Goal: Transaction & Acquisition: Purchase product/service

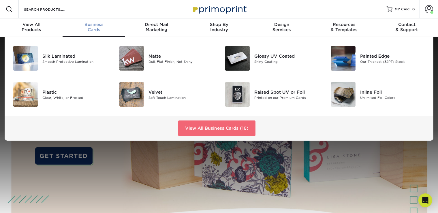
click at [222, 129] on link "View All Business Cards (16)" at bounding box center [216, 129] width 77 height 16
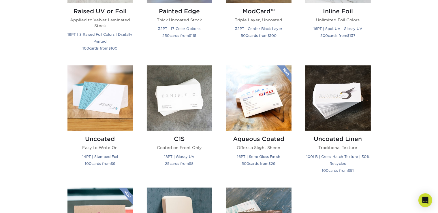
scroll to position [476, 0]
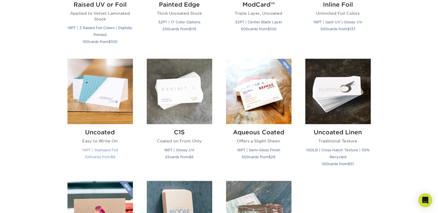
click at [101, 101] on img at bounding box center [99, 91] width 65 height 65
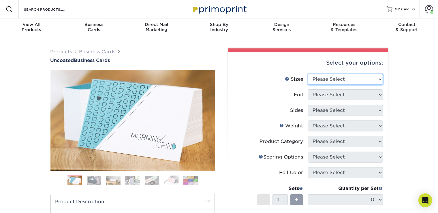
click at [308, 74] on select "Please Select 1.5" x 3.5" - Mini 1.75" x 3.5" - Mini 2" x 3.5" - Standard 2" x …" at bounding box center [345, 79] width 75 height 11
select select "3.50x4.00"
click option "3.5" x 4" - Foldover Card" at bounding box center [0, 0] width 0 height 0
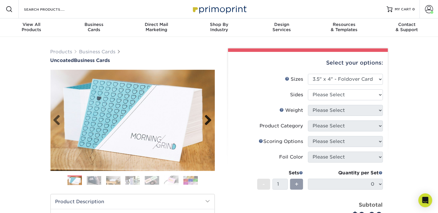
click at [208, 121] on link "Next" at bounding box center [206, 121] width 12 height 12
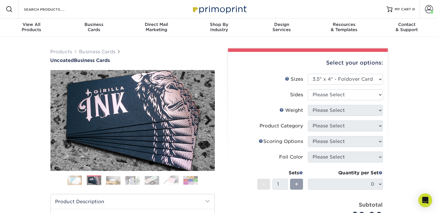
click at [208, 121] on link "Next" at bounding box center [206, 121] width 12 height 12
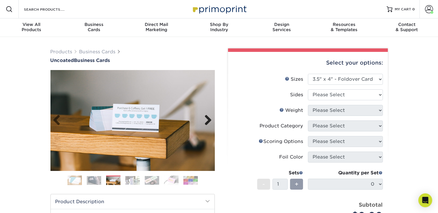
click at [208, 121] on link "Next" at bounding box center [206, 121] width 12 height 12
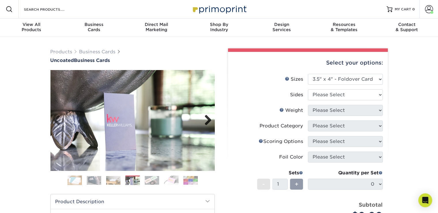
click at [208, 121] on link "Next" at bounding box center [206, 121] width 12 height 12
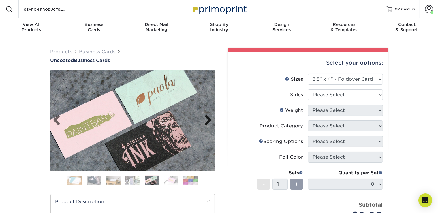
click at [208, 121] on link "Next" at bounding box center [206, 121] width 12 height 12
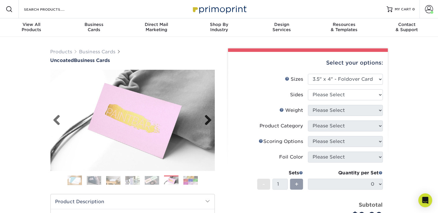
click at [208, 121] on link "Next" at bounding box center [206, 121] width 12 height 12
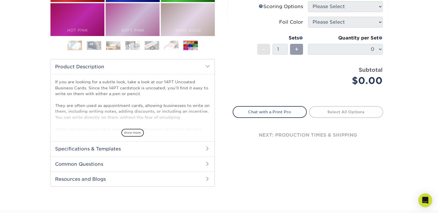
scroll to position [135, 0]
click at [190, 153] on h2 "Specifications & Templates" at bounding box center [133, 148] width 164 height 15
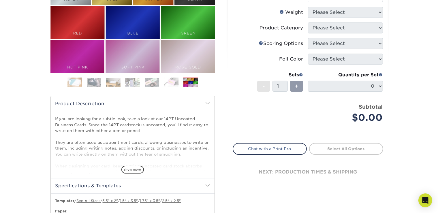
scroll to position [0, 0]
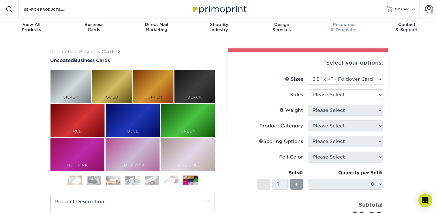
click at [346, 30] on div "Resources & Templates" at bounding box center [344, 27] width 63 height 10
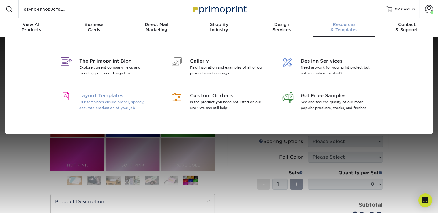
click at [103, 99] on span "Layout Templates" at bounding box center [116, 95] width 75 height 7
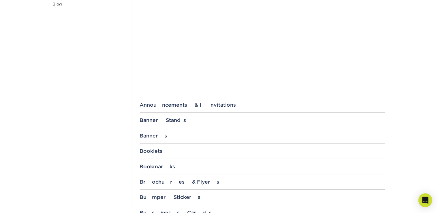
scroll to position [220, 0]
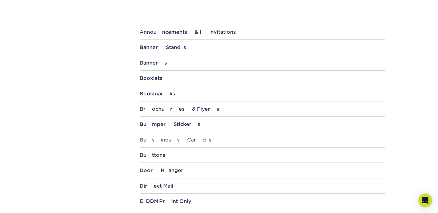
click at [190, 142] on div "Business Cards" at bounding box center [262, 140] width 245 height 6
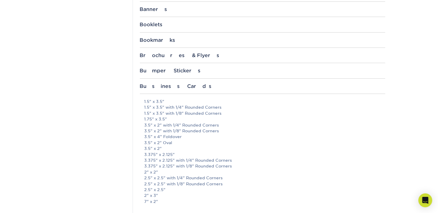
scroll to position [286, 0]
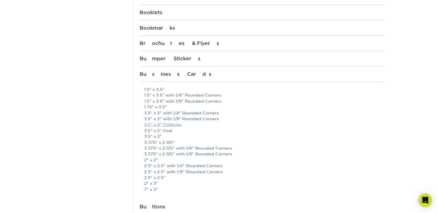
click at [165, 123] on link "3.5" x 4" Foldover" at bounding box center [162, 124] width 37 height 5
click at [430, 18] on section "Templates Instagram Facebook Twitter Templates Contact Custom Orders Sample Req…" at bounding box center [219, 188] width 438 height 875
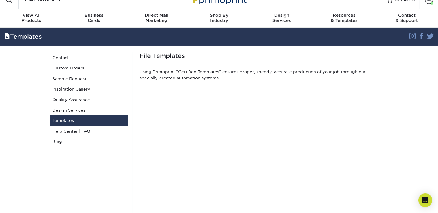
scroll to position [0, 0]
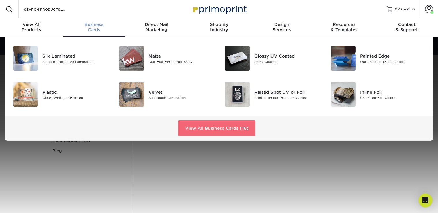
click at [212, 125] on link "View All Business Cards (16)" at bounding box center [216, 129] width 77 height 16
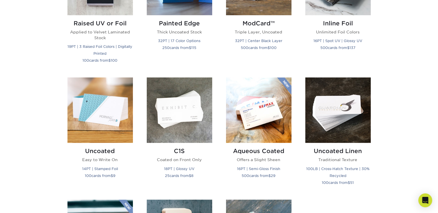
scroll to position [518, 0]
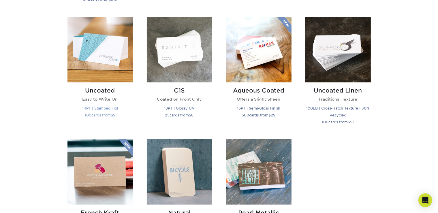
click at [81, 51] on img at bounding box center [99, 49] width 65 height 65
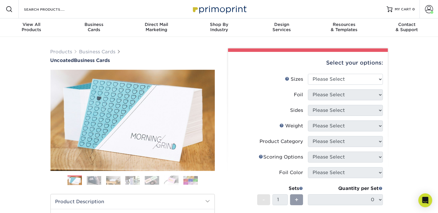
click at [327, 86] on li "Sizes Help Sizes Please Select 1.5" x 3.5" - Mini 1.75" x 3.5" - Mini 2" x 3.5"…" at bounding box center [308, 82] width 150 height 16
select select "3.50x4.00"
click option "3.5" x 4" - Foldover Card" at bounding box center [0, 0] width 0 height 0
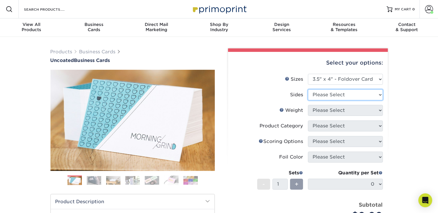
click at [308, 89] on select "Please Select Print Both Sides Print Front Only" at bounding box center [345, 94] width 75 height 11
select select "13abbda7-1d64-4f25-8bb2-c179b224825d"
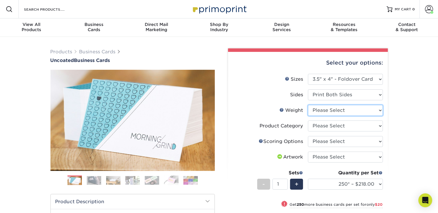
click at [308, 105] on select "Please Select 14PT Uncoated" at bounding box center [345, 110] width 75 height 11
select select "14PT Uncoated"
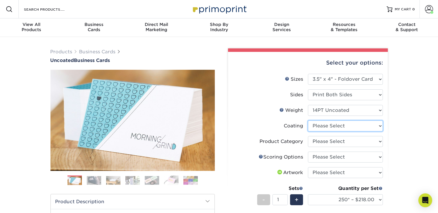
click at [308, 121] on select at bounding box center [345, 126] width 75 height 11
select select "3e7618de-abca-4bda-9f97-8b9129e913d8"
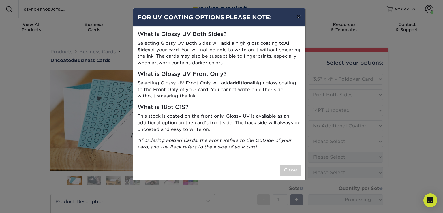
click at [298, 16] on button "×" at bounding box center [298, 16] width 13 height 16
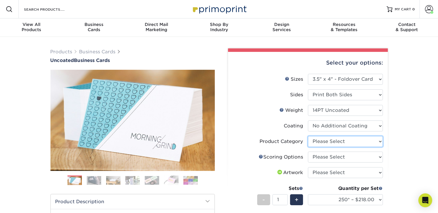
click at [308, 136] on select "Please Select Business Cards" at bounding box center [345, 141] width 75 height 11
select select "3b5148f1-0588-4f88-a218-97bcfdce65c1"
click option "Business Cards" at bounding box center [0, 0] width 0 height 0
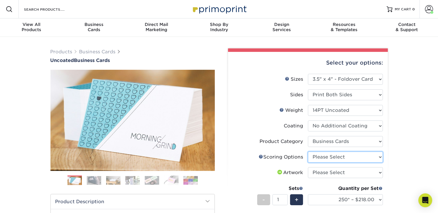
click at [308, 152] on select "Please Select Score in Half" at bounding box center [345, 157] width 75 height 11
select select "b23166fa-223a-4016-b2d3-d3438452c7d9"
click option "Score in Half" at bounding box center [0, 0] width 0 height 0
click at [308, 167] on select "Please Select I will upload files I need a design - $100" at bounding box center [345, 172] width 75 height 11
select select "upload"
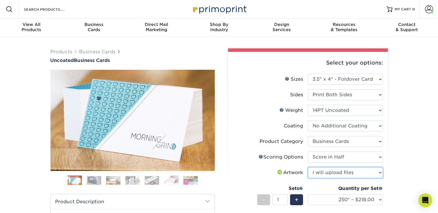
click option "I will upload files" at bounding box center [0, 0] width 0 height 0
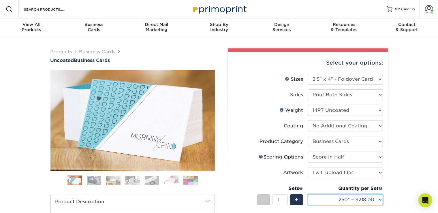
click at [308, 194] on select "250* – $218.00 500 – $238.00 1000 – $258.00 2500 – $359.00 5000 – $583.00" at bounding box center [345, 199] width 75 height 11
click at [399, 161] on div "Products Business Cards Uncoated Business Cards Previous Next 100" at bounding box center [219, 196] width 438 height 318
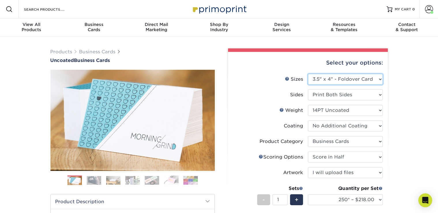
click at [308, 74] on select "Please Select 1.5" x 3.5" - Mini 1.75" x 3.5" - Mini 2" x 3.5" - Standard 2" x …" at bounding box center [345, 79] width 75 height 11
select select "2.00x3.50"
click option "2" x 3.5" - Standard" at bounding box center [0, 0] width 0 height 0
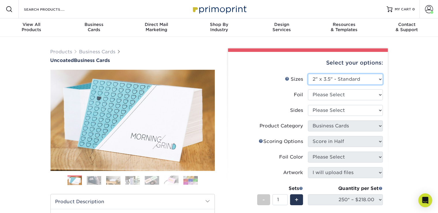
select select "-1"
select select
select select "-1"
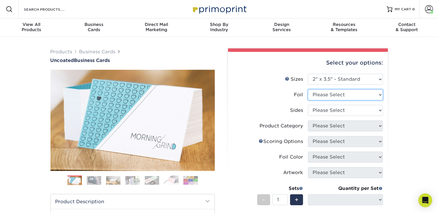
click at [308, 89] on select "Please Select Yes No" at bounding box center [345, 94] width 75 height 11
click at [402, 119] on div "Products Business Cards Uncoated Business Cards Previous Next 100" at bounding box center [219, 191] width 438 height 308
click at [308, 105] on select "Please Select Print Both Sides Print Both Sides - Foil Back Only Print Both Sid…" at bounding box center [345, 110] width 75 height 11
select select "13abbda7-1d64-4f25-8bb2-c179b224825d"
select select
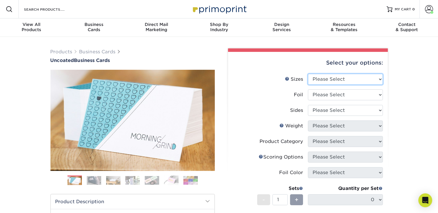
click at [308, 74] on select "Please Select 1.5" x 3.5" - Mini 1.75" x 3.5" - Mini 2" x 3.5" - Standard 2" x …" at bounding box center [345, 79] width 75 height 11
select select "2.00x3.50"
click option "2" x 3.5" - Standard" at bounding box center [0, 0] width 0 height 0
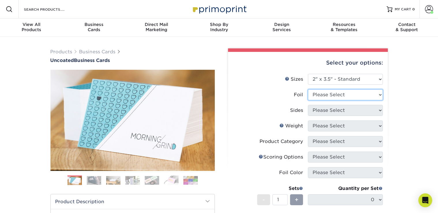
click at [308, 89] on select "Please Select Yes No" at bounding box center [345, 94] width 75 height 11
select select "0"
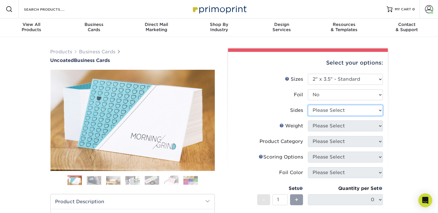
click at [308, 105] on select "Please Select Print Both Sides Print Front Only" at bounding box center [345, 110] width 75 height 11
select select "13abbda7-1d64-4f25-8bb2-c179b224825d"
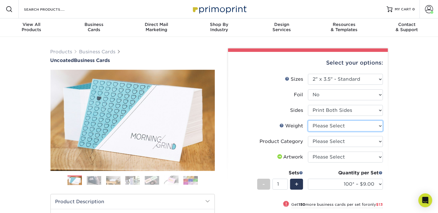
click at [308, 121] on select "Please Select 14PT Uncoated" at bounding box center [345, 126] width 75 height 11
select select "14PT Uncoated"
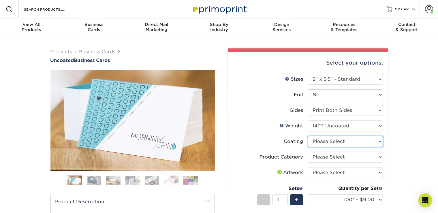
click at [308, 136] on select at bounding box center [345, 141] width 75 height 11
select select "3e7618de-abca-4bda-9f97-8b9129e913d8"
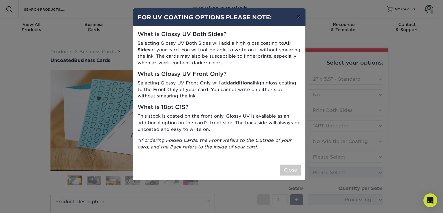
click at [299, 14] on button "×" at bounding box center [298, 16] width 13 height 16
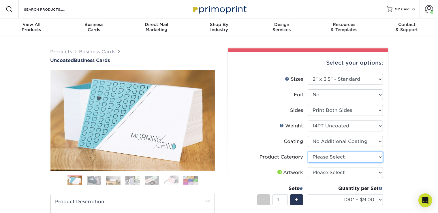
click at [308, 152] on select "Please Select Business Cards" at bounding box center [345, 157] width 75 height 11
select select "3b5148f1-0588-4f88-a218-97bcfdce65c1"
click option "Business Cards" at bounding box center [0, 0] width 0 height 0
click at [308, 167] on select "Please Select I will upload files I need a design - $100" at bounding box center [345, 172] width 75 height 11
select select "upload"
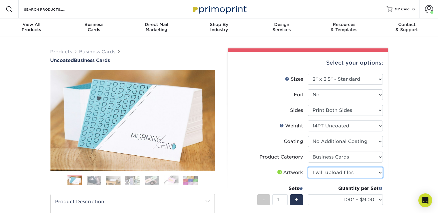
click option "I will upload files" at bounding box center [0, 0] width 0 height 0
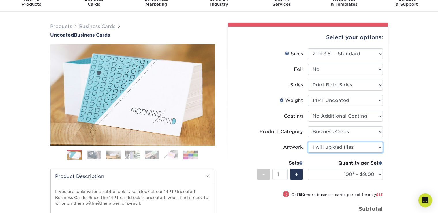
scroll to position [26, 0]
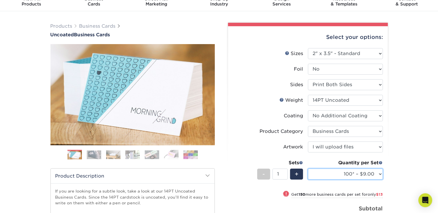
click at [308, 169] on select "100* – $9.00 250* – $22.00 500 – $44.00 1000 – $64.00 2500 – $111.00 5000 – $14…" at bounding box center [345, 174] width 75 height 11
click option "100* – $9.00" at bounding box center [0, 0] width 0 height 0
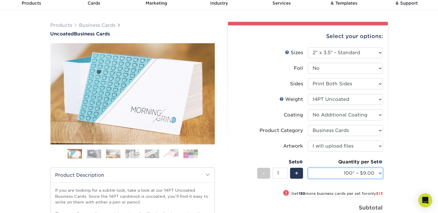
scroll to position [27, 0]
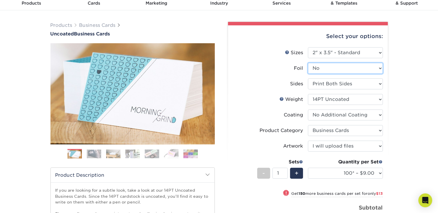
click at [308, 63] on select "Please Select Yes No" at bounding box center [345, 68] width 75 height 11
select select "1"
select select "-1"
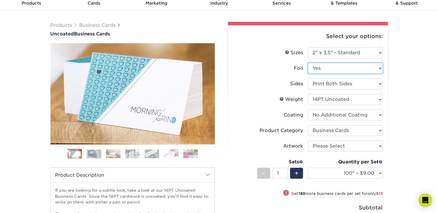
select select "-1"
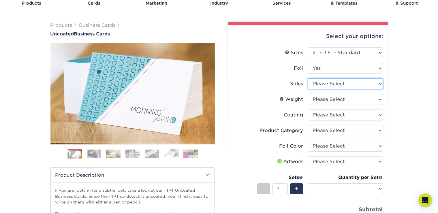
click at [308, 78] on select "Please Select Print Both Sides - Foil Back Only Print Both Sides - Foil Both Si…" at bounding box center [345, 83] width 75 height 11
select select "e9e9dfb3-fba1-4d60-972c-fd9ca5904d33"
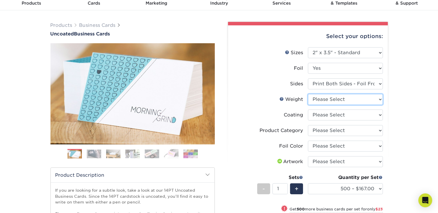
click at [308, 94] on select "Please Select 14PT Uncoated" at bounding box center [345, 99] width 75 height 11
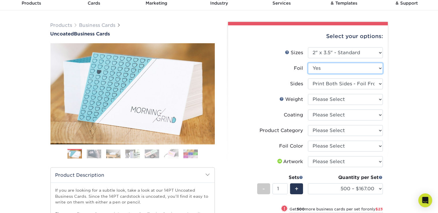
click at [308, 63] on select "Please Select Yes No" at bounding box center [345, 68] width 75 height 11
select select "0"
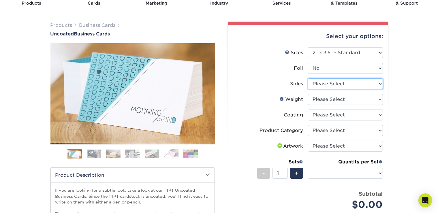
click at [308, 78] on select "Please Select Print Both Sides Print Front Only" at bounding box center [345, 83] width 75 height 11
select select "13abbda7-1d64-4f25-8bb2-c179b224825d"
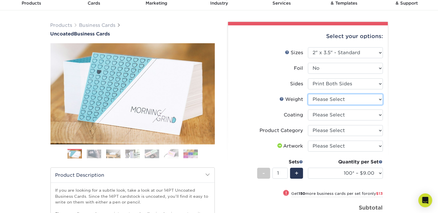
click at [308, 94] on select "Please Select 14PT Uncoated" at bounding box center [345, 99] width 75 height 11
select select "14PT Uncoated"
click at [308, 110] on select at bounding box center [345, 115] width 75 height 11
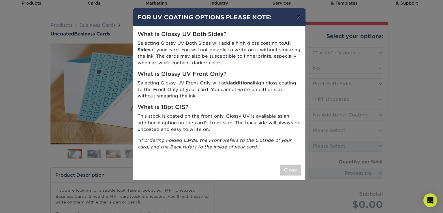
click at [297, 17] on button "×" at bounding box center [298, 16] width 13 height 16
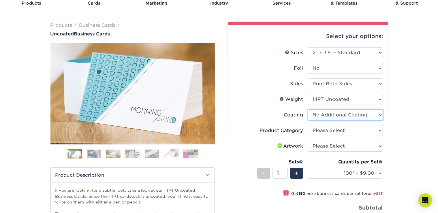
click at [308, 110] on select at bounding box center [345, 115] width 75 height 11
select select "-1"
select select
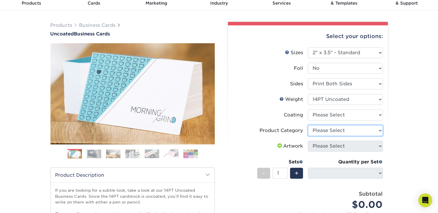
click at [308, 125] on select "Please Select Business Cards" at bounding box center [345, 130] width 75 height 11
select select "3b5148f1-0588-4f88-a218-97bcfdce65c1"
click option "Business Cards" at bounding box center [0, 0] width 0 height 0
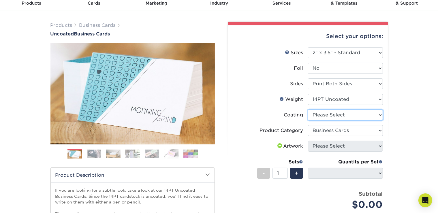
click at [308, 110] on select at bounding box center [345, 115] width 75 height 11
select select "3e7618de-abca-4bda-9f97-8b9129e913d8"
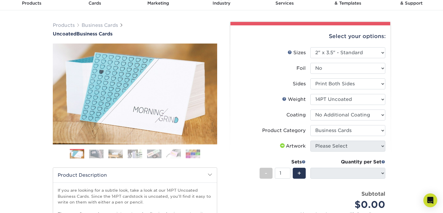
select select "-1"
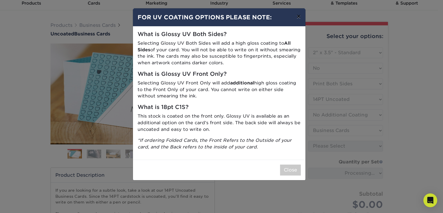
click at [298, 18] on button "×" at bounding box center [298, 16] width 13 height 16
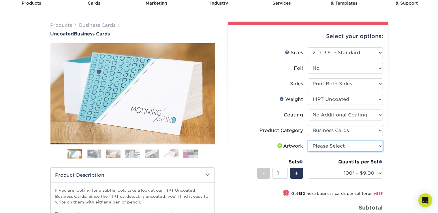
click at [308, 141] on select "Please Select I will upload files I need a design - $100" at bounding box center [345, 146] width 75 height 11
select select "upload"
click option "I will upload files" at bounding box center [0, 0] width 0 height 0
click at [409, 150] on div "Products Business Cards Uncoated Business Cards Previous Next 100" at bounding box center [219, 169] width 438 height 318
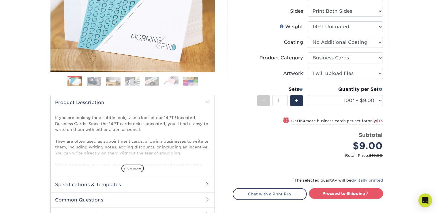
scroll to position [102, 0]
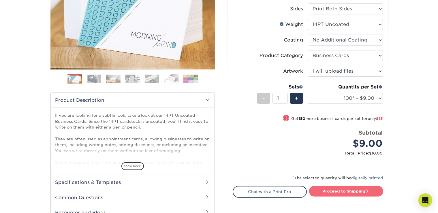
click at [344, 190] on link "Proceed to Shipping" at bounding box center [346, 191] width 74 height 10
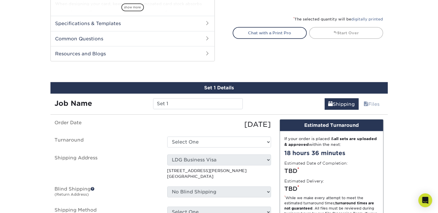
scroll to position [303, 0]
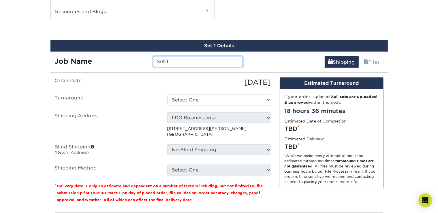
drag, startPoint x: 191, startPoint y: 64, endPoint x: 135, endPoint y: 63, distance: 55.7
click at [153, 63] on input "Set 1" at bounding box center [198, 61] width 90 height 11
type input "Fringe Checklist"
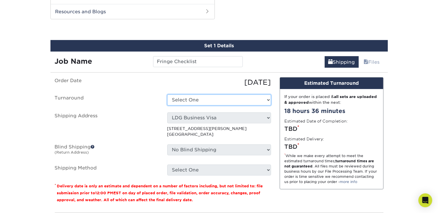
click at [167, 95] on select "Select One 2-4 Business Days 2 Day Next Business Day" at bounding box center [219, 100] width 104 height 11
select select "1745cca0-4220-49d3-810d-fbaa94b712cb"
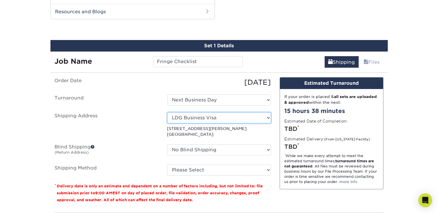
click at [167, 112] on select "Select One Andrea Dornbusch ARCE CLEANING At Home Tax Service Cal Electro, Inc …" at bounding box center [219, 117] width 104 height 11
select select "10042"
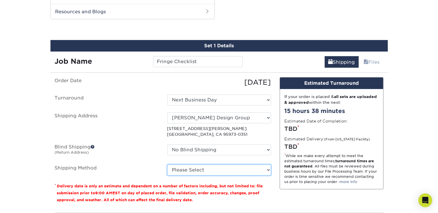
click at [167, 165] on select "Please Select Ground Shipping (+$7.84) 3 Day Shipping Service (+$24.96) 2 Day A…" at bounding box center [219, 170] width 104 height 11
select select "03"
click option "Ground Shipping (+$7.84)" at bounding box center [0, 0] width 0 height 0
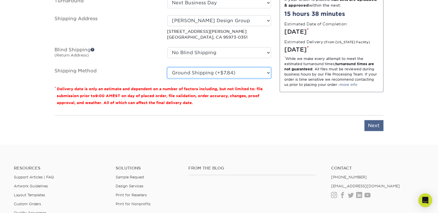
scroll to position [399, 0]
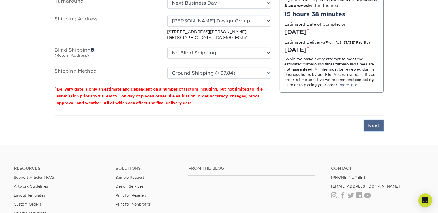
click at [376, 124] on input "Next" at bounding box center [374, 126] width 19 height 11
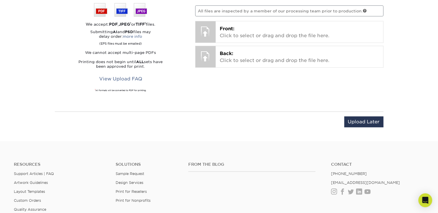
scroll to position [393, 0]
click at [359, 123] on input "Upload Later" at bounding box center [363, 122] width 39 height 11
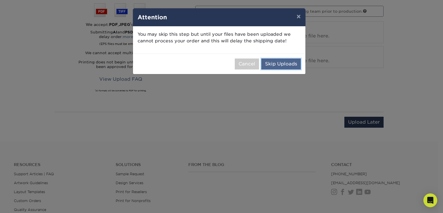
click at [278, 65] on button "Skip Uploads" at bounding box center [281, 64] width 40 height 11
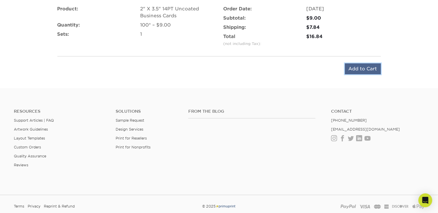
click at [362, 70] on input "Add to Cart" at bounding box center [363, 68] width 36 height 11
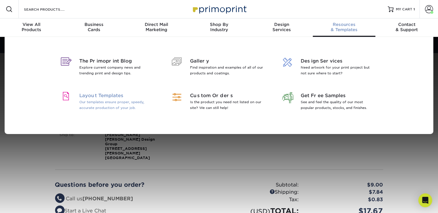
click at [99, 99] on span "Layout Templates" at bounding box center [116, 95] width 75 height 7
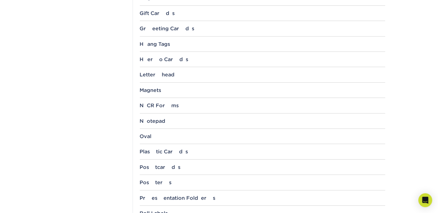
scroll to position [479, 0]
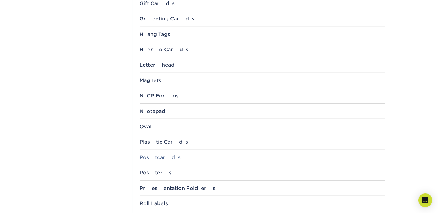
click at [167, 157] on div "Postcards" at bounding box center [262, 158] width 245 height 6
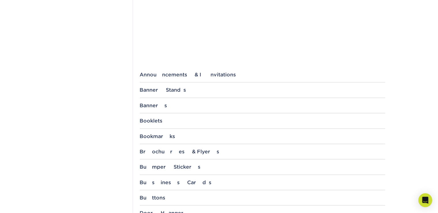
scroll to position [0, 0]
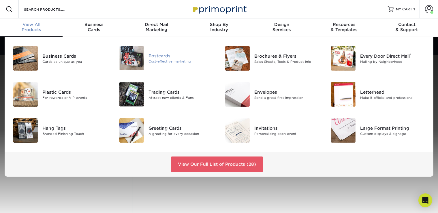
click at [164, 59] on div "Cost-effective marketing" at bounding box center [182, 61] width 66 height 5
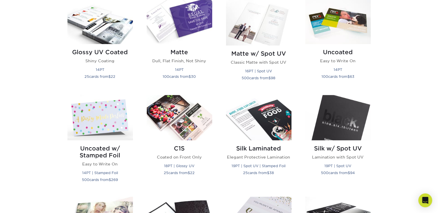
scroll to position [293, 0]
click at [328, 41] on img at bounding box center [337, 21] width 65 height 45
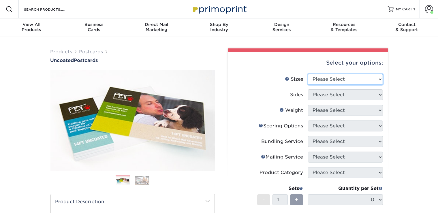
click at [308, 74] on select "Please Select 1.5" x 7" 2" x 8" 2.12" x 5.5" 2.75" x 4.25" 2.75" x 8.5" 3" x 4"…" at bounding box center [345, 79] width 75 height 11
select select "3.00x4.00"
click option "3" x 4"" at bounding box center [0, 0] width 0 height 0
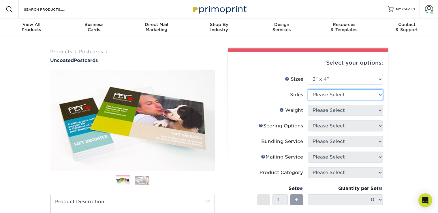
click at [308, 89] on select "Please Select Print Both Sides Print Front Only" at bounding box center [345, 94] width 75 height 11
select select "13abbda7-1d64-4f25-8bb2-c179b224825d"
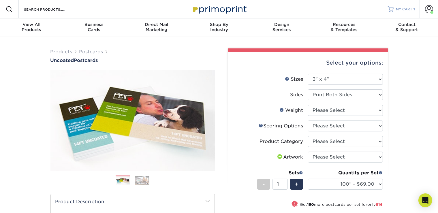
click at [410, 8] on span "MY CART" at bounding box center [404, 9] width 16 height 5
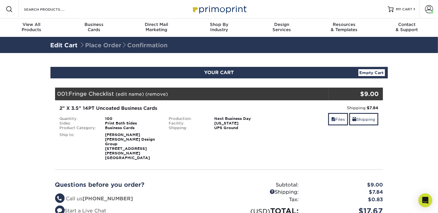
scroll to position [1, 0]
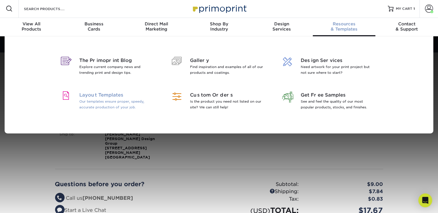
click at [104, 97] on span "Layout Templates" at bounding box center [116, 95] width 75 height 7
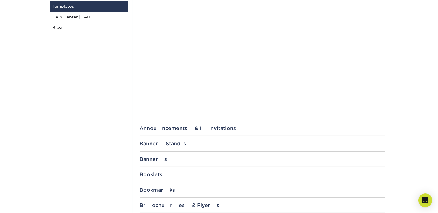
scroll to position [179, 0]
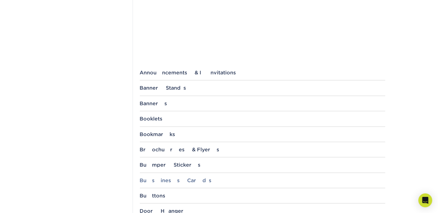
click at [157, 181] on div "Business Cards" at bounding box center [262, 181] width 245 height 6
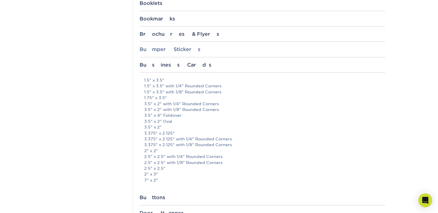
scroll to position [296, 0]
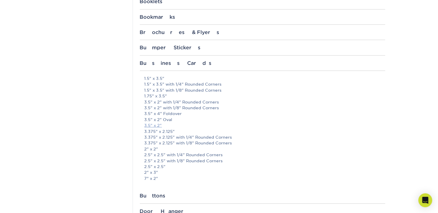
click at [151, 125] on link "3.5" x 2"" at bounding box center [153, 125] width 18 height 5
click at [58, 112] on div "Templates Contact Custom Orders Sample Request Inspiration Gallery Quality Assu…" at bounding box center [89, 187] width 87 height 844
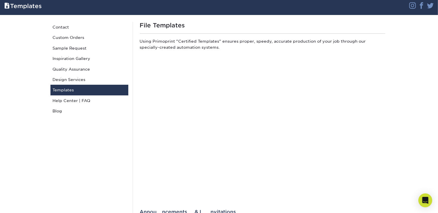
scroll to position [0, 0]
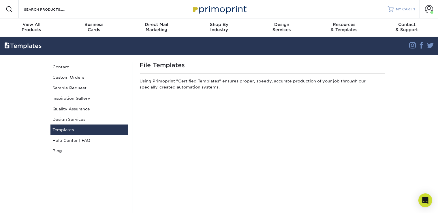
click at [405, 8] on span "MY CART" at bounding box center [404, 9] width 16 height 5
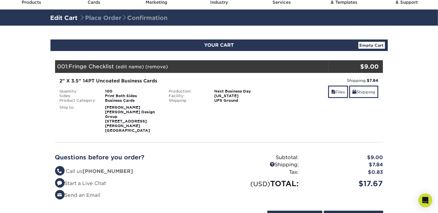
scroll to position [27, 0]
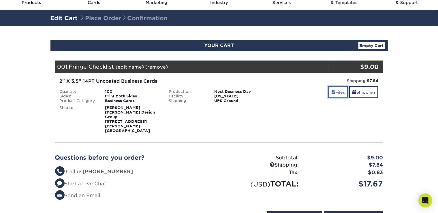
click at [335, 93] on link "Files" at bounding box center [338, 92] width 20 height 12
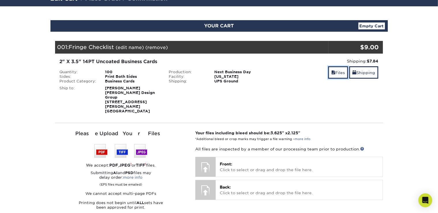
scroll to position [48, 0]
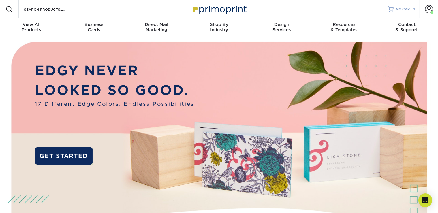
click at [405, 6] on link "MY CART 1" at bounding box center [401, 9] width 27 height 18
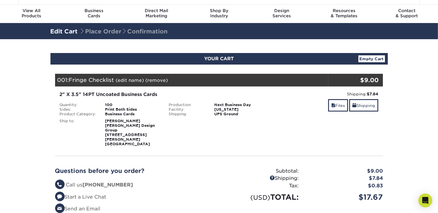
scroll to position [90, 0]
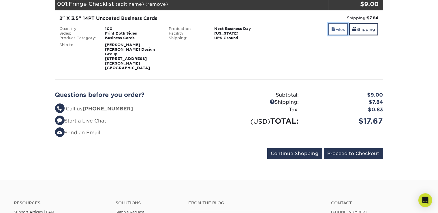
click at [335, 29] on link "Files" at bounding box center [338, 29] width 20 height 12
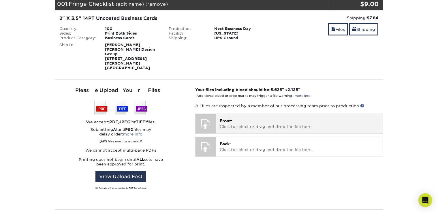
click at [224, 119] on span "Front:" at bounding box center [226, 121] width 12 height 5
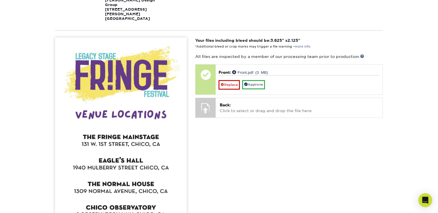
scroll to position [164, 0]
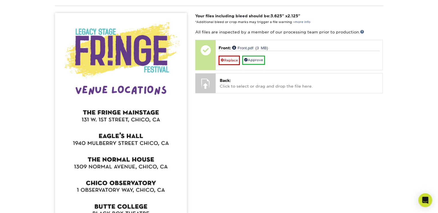
click at [256, 141] on div "Your files including bleed should be: 3.625 " x 2.125 " *Additional bleed or cr…" at bounding box center [289, 156] width 196 height 287
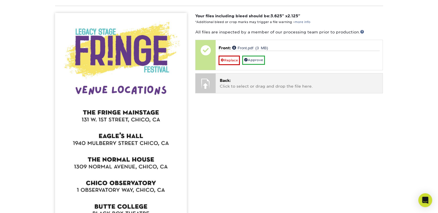
click at [224, 78] on p "Back: Click to select or drag and drop the file here." at bounding box center [299, 84] width 159 height 12
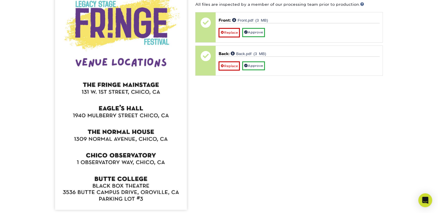
scroll to position [192, 0]
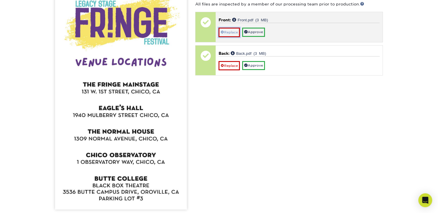
click at [232, 28] on link "Replace" at bounding box center [229, 32] width 21 height 9
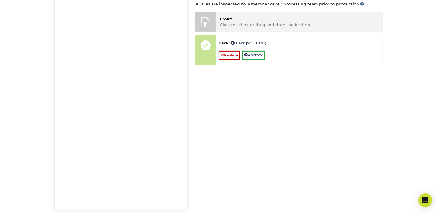
click at [231, 16] on p "Front: Click to select or drag and drop the file here." at bounding box center [299, 22] width 159 height 12
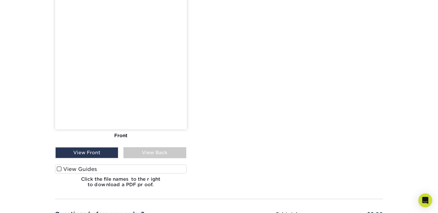
scroll to position [273, 0]
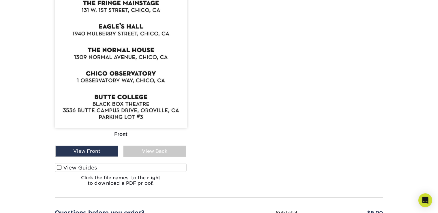
click at [76, 163] on label "View Guides" at bounding box center [121, 167] width 132 height 9
click at [0, 0] on input "View Guides" at bounding box center [0, 0] width 0 height 0
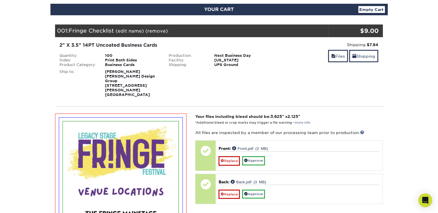
scroll to position [104, 0]
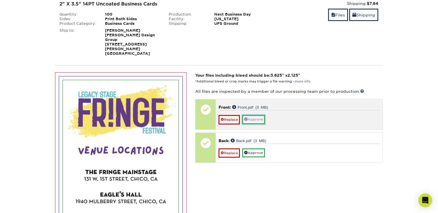
click at [257, 115] on link "Approve" at bounding box center [253, 119] width 23 height 9
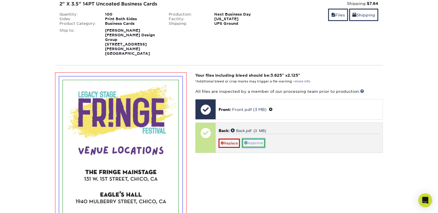
click at [250, 139] on link "Approve" at bounding box center [253, 143] width 23 height 9
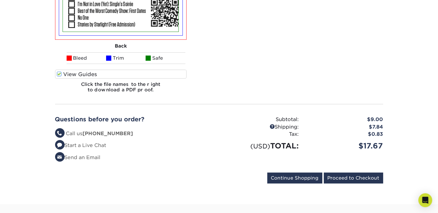
scroll to position [598, 0]
click at [371, 172] on input "Proceed to Checkout" at bounding box center [353, 177] width 59 height 11
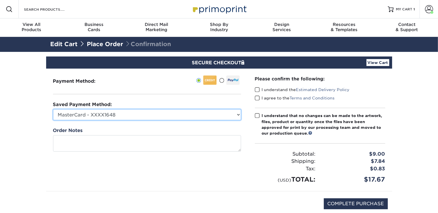
click at [220, 116] on select "MasterCard - XXXX1648 Visa - XXXX2794 Visa - XXXX3615 Visa - XXXX3615 Visa - XX…" at bounding box center [147, 114] width 188 height 11
select select "69281"
click option "Visa - XXXX8792" at bounding box center [0, 0] width 0 height 0
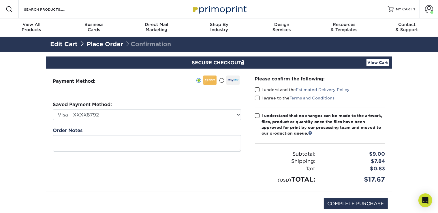
click at [255, 89] on span at bounding box center [257, 89] width 5 height 5
click at [0, 0] on input "I understand the Estimated Delivery Policy" at bounding box center [0, 0] width 0 height 0
click at [256, 99] on span at bounding box center [257, 97] width 5 height 5
click at [0, 0] on input "I agree to the Terms and Conditions" at bounding box center [0, 0] width 0 height 0
click at [258, 116] on span at bounding box center [257, 115] width 5 height 5
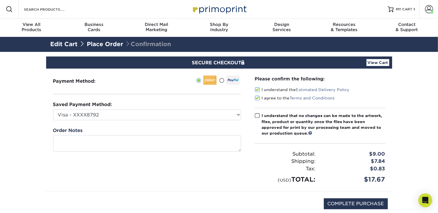
click at [0, 0] on input "I understand that no changes can be made to the artwork, files, product or quan…" at bounding box center [0, 0] width 0 height 0
click at [374, 202] on input "COMPLETE PURCHASE" at bounding box center [356, 203] width 64 height 11
type input "PROCESSING, PLEASE WAIT..."
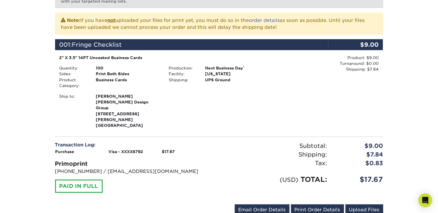
scroll to position [140, 0]
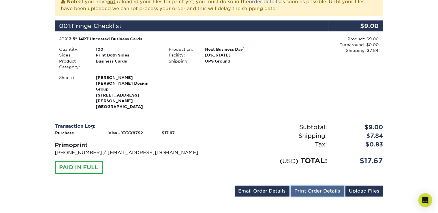
click at [319, 186] on link "Print Order Details" at bounding box center [317, 191] width 53 height 11
